Goal: Navigation & Orientation: Find specific page/section

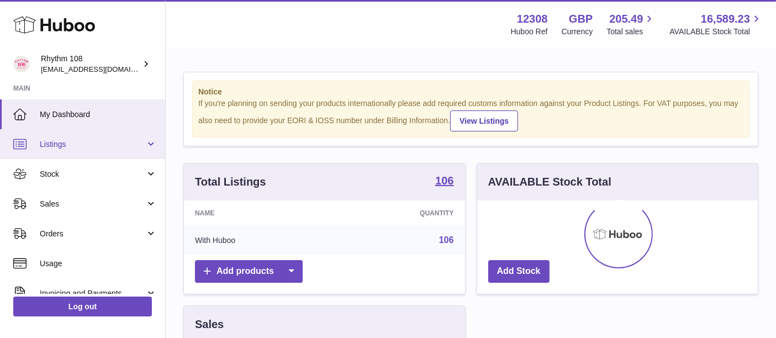
scroll to position [172, 281]
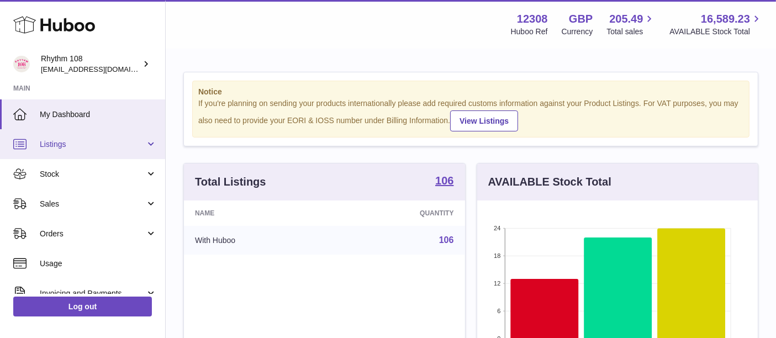
click at [88, 149] on span "Listings" at bounding box center [92, 144] width 105 height 10
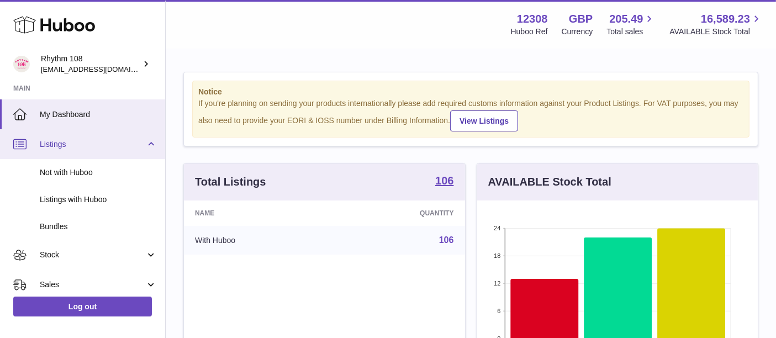
click at [88, 149] on span "Listings" at bounding box center [92, 144] width 105 height 10
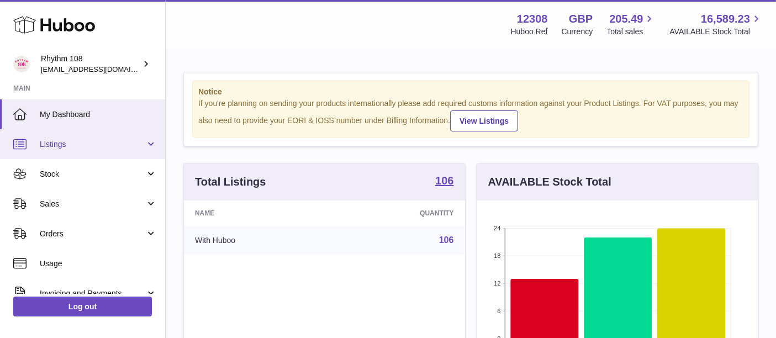
click at [87, 154] on link "Listings" at bounding box center [82, 144] width 165 height 30
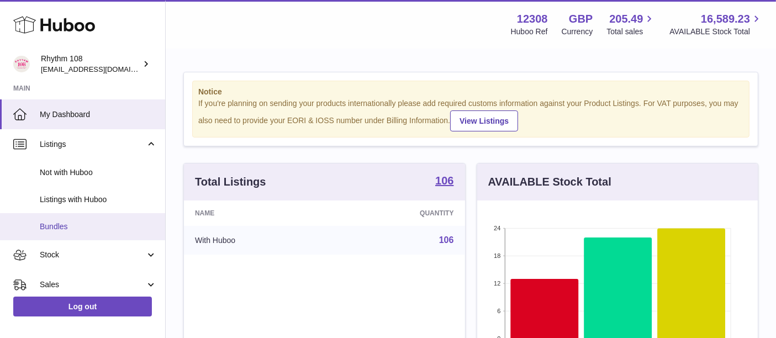
click at [73, 227] on span "Bundles" at bounding box center [98, 226] width 117 height 10
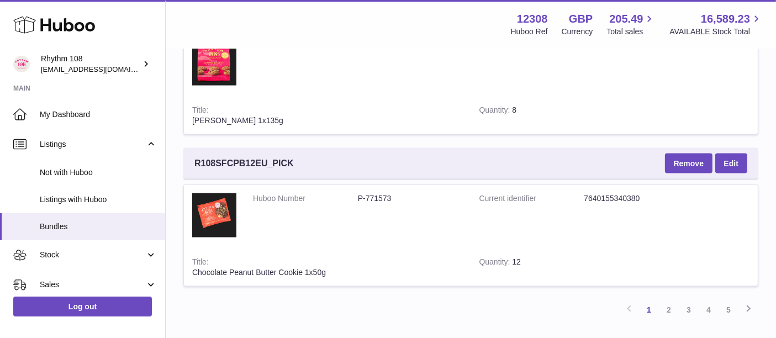
scroll to position [1779, 0]
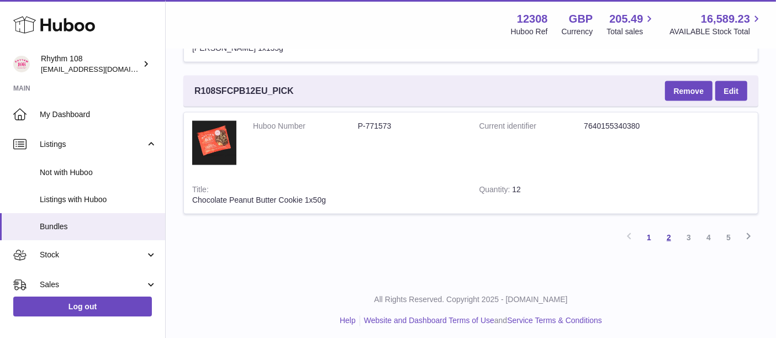
click at [667, 231] on link "2" at bounding box center [669, 237] width 20 height 20
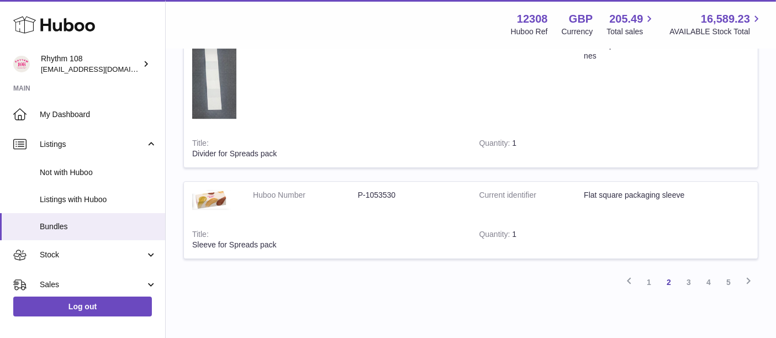
scroll to position [3354, 0]
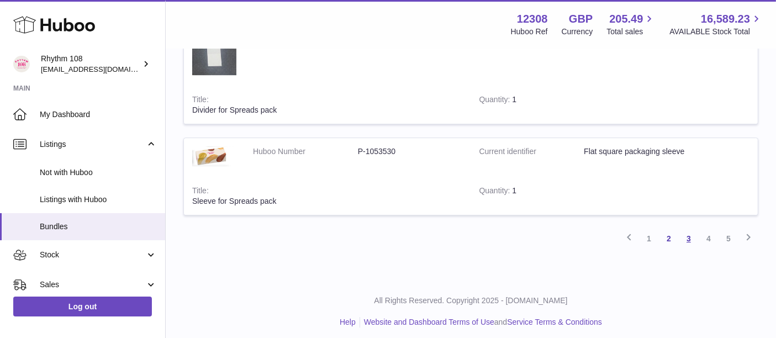
click at [689, 234] on link "3" at bounding box center [689, 239] width 20 height 20
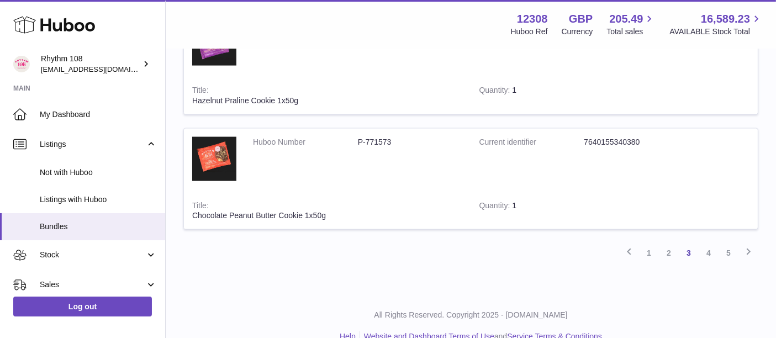
scroll to position [5879, 0]
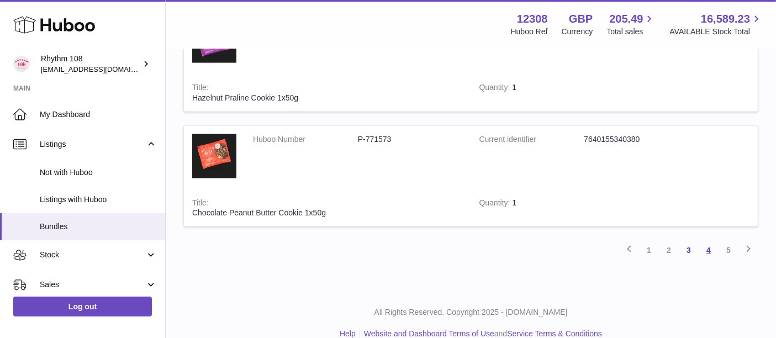
click at [708, 240] on link "4" at bounding box center [708, 250] width 20 height 20
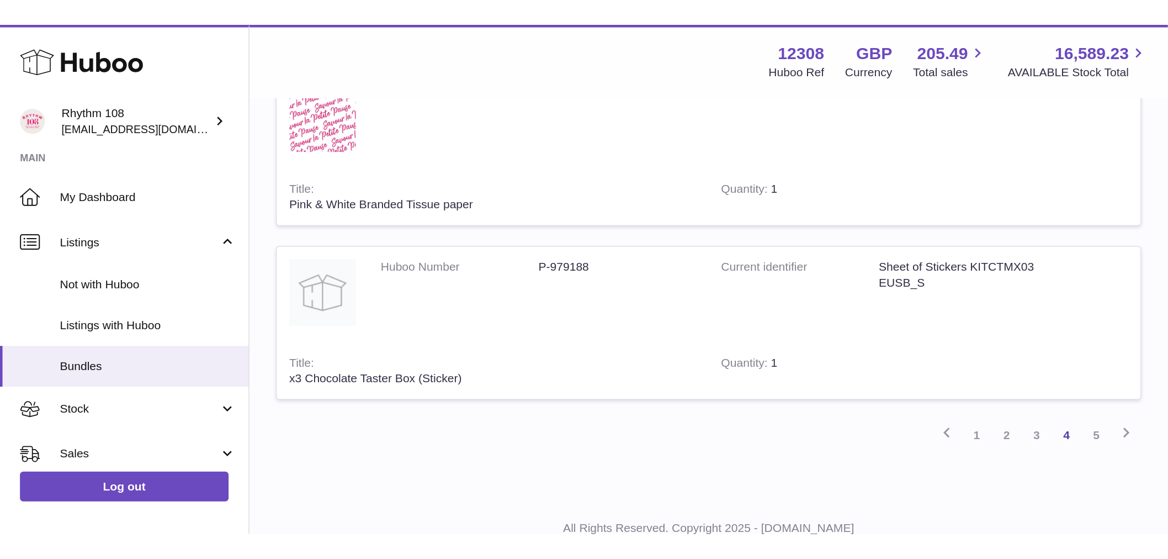
scroll to position [10598, 0]
